Goal: Task Accomplishment & Management: Manage account settings

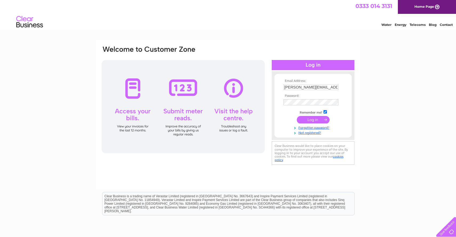
click at [318, 120] on input "submit" at bounding box center [313, 119] width 33 height 7
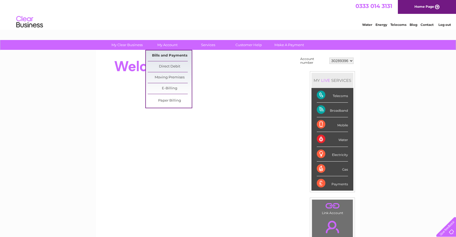
click at [168, 53] on link "Bills and Payments" at bounding box center [170, 55] width 44 height 11
click at [167, 56] on link "Bills and Payments" at bounding box center [170, 55] width 44 height 11
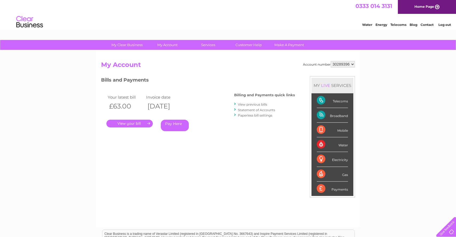
click at [128, 125] on link "." at bounding box center [130, 124] width 46 height 8
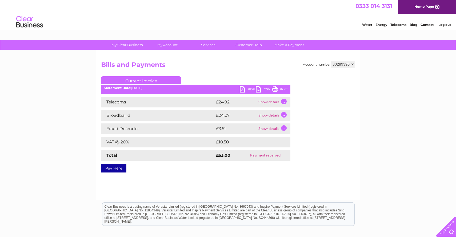
click at [244, 90] on link "PDF" at bounding box center [248, 90] width 16 height 8
click at [244, 88] on link "PDF" at bounding box center [248, 90] width 16 height 8
